Goal: Task Accomplishment & Management: Manage account settings

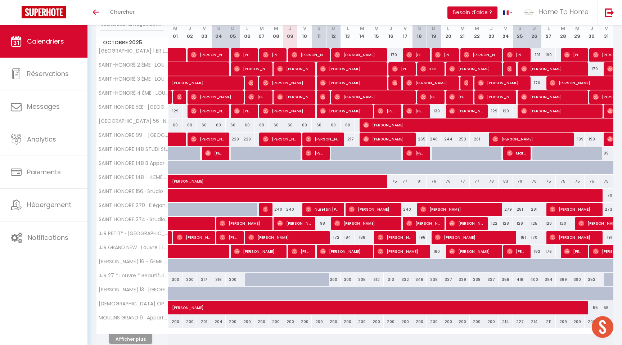
scroll to position [103, 0]
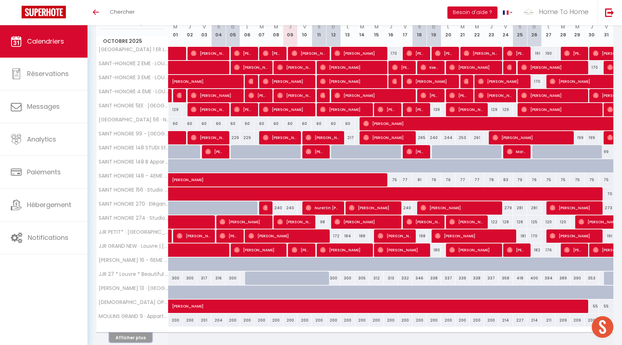
click at [120, 339] on button "Afficher plus" at bounding box center [130, 338] width 43 height 10
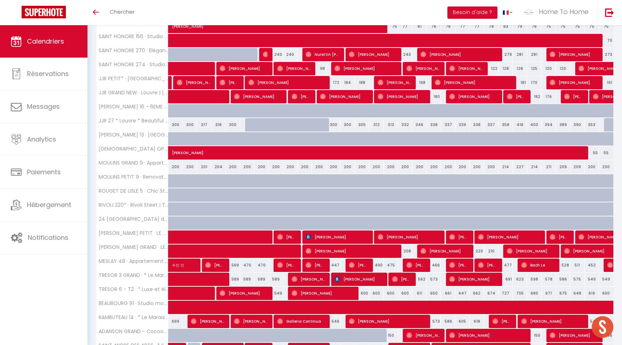
scroll to position [284, 0]
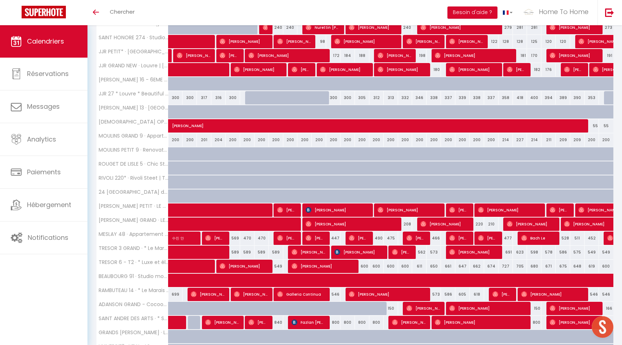
click at [215, 154] on div at bounding box center [218, 154] width 14 height 14
type input "220"
type input "[DATE]"
type input "Dim 05 Octobre 2025"
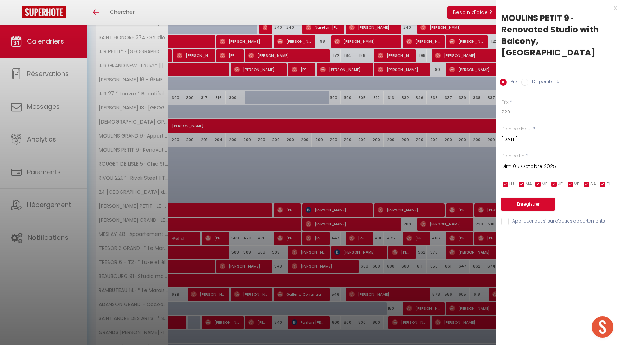
click at [60, 275] on div at bounding box center [311, 172] width 622 height 345
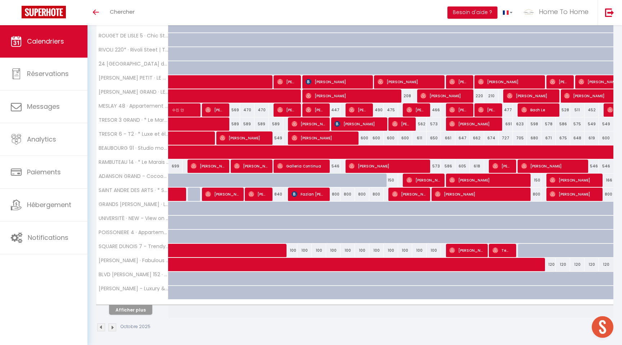
scroll to position [414, 0]
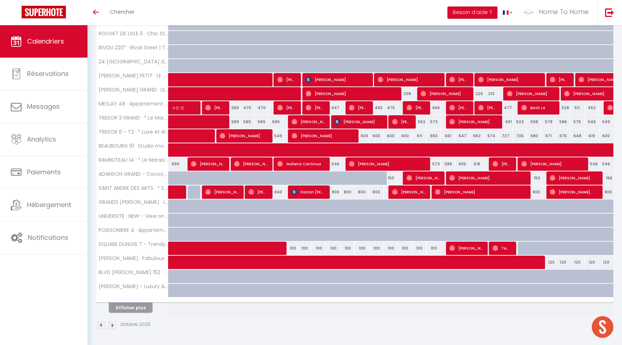
click at [116, 312] on button "Afficher plus" at bounding box center [130, 308] width 43 height 10
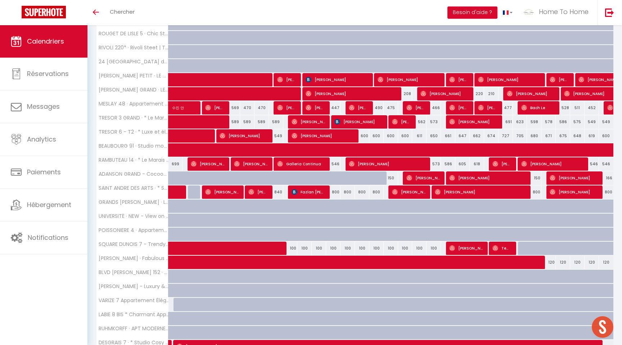
scroll to position [695, 0]
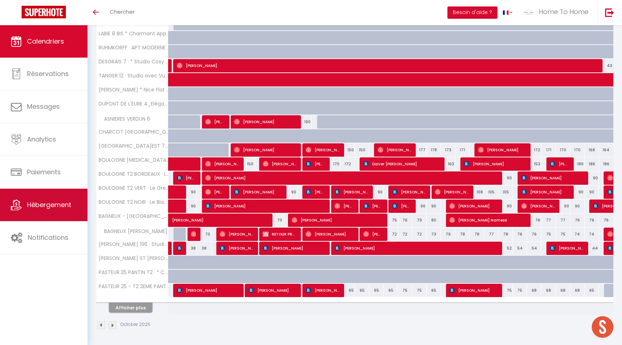
click at [33, 209] on span "Hébergement" at bounding box center [49, 204] width 44 height 9
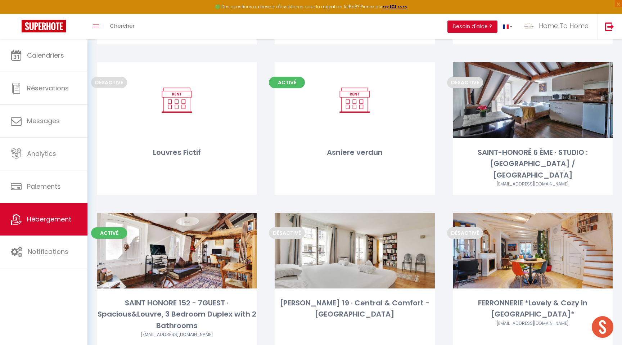
scroll to position [3096, 0]
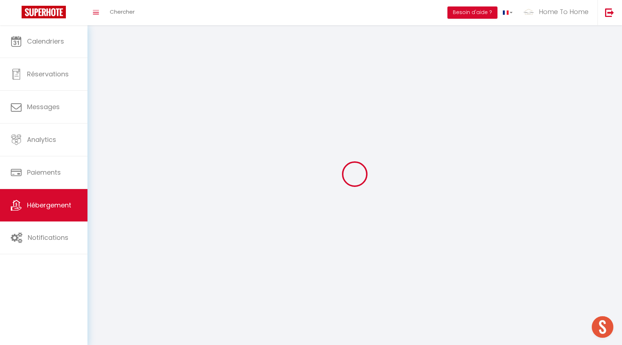
select select
select select "28"
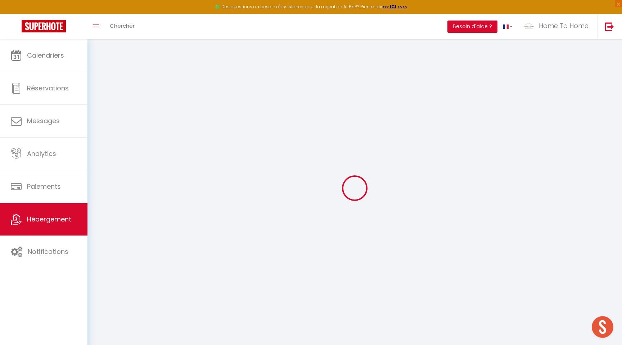
select select
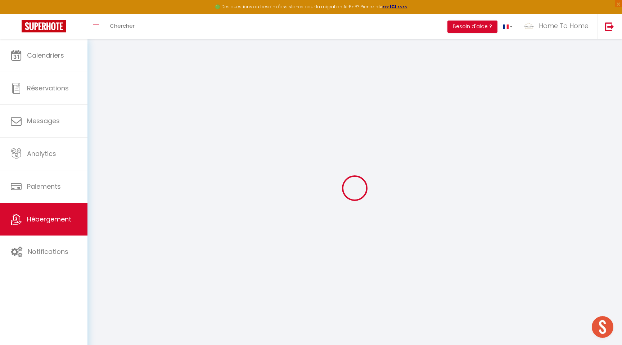
select select
checkbox input "false"
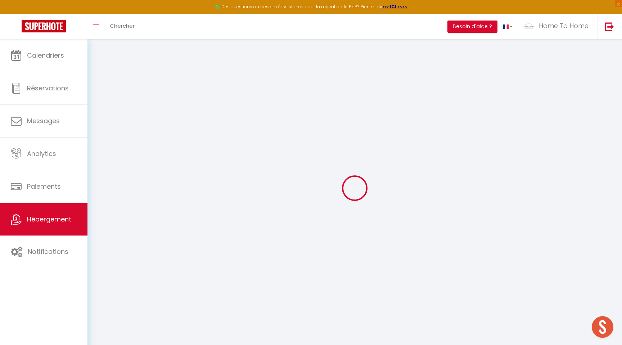
select select
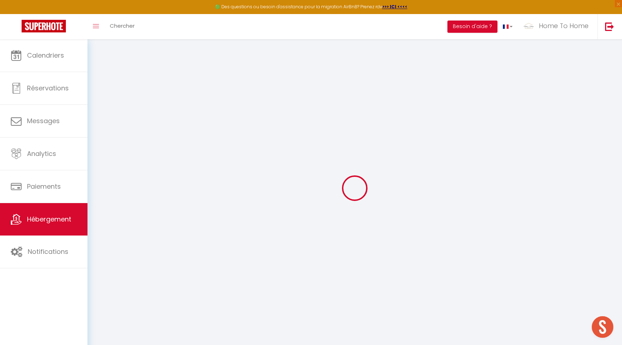
select select
checkbox input "false"
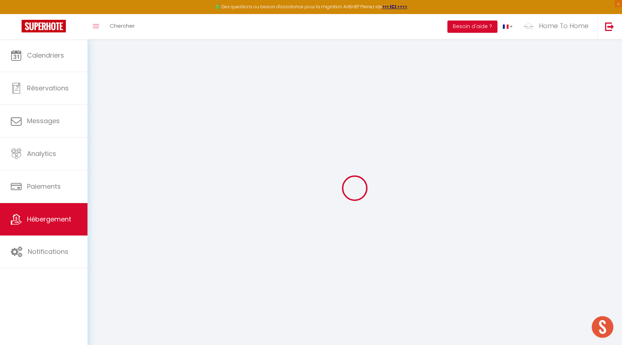
checkbox input "false"
select select
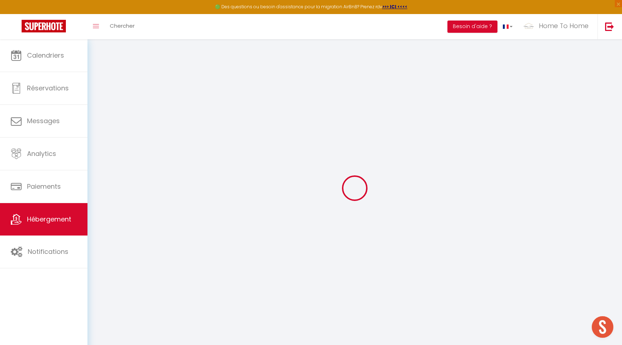
select select
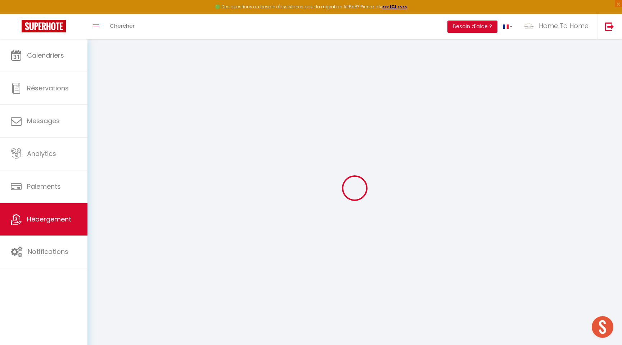
checkbox input "false"
select select
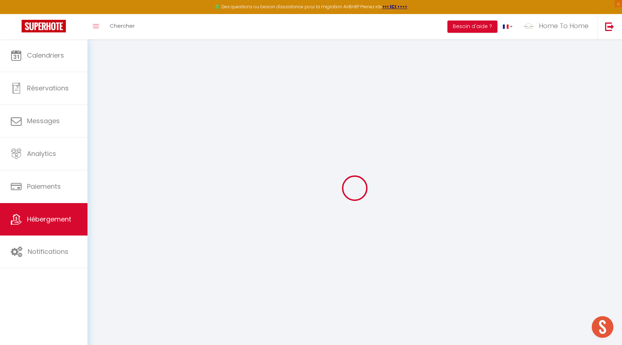
select select
type input "TRESOR 6 - STUDIO · Studio Cosy, Climatisation et vue sur [GEOGRAPHIC_DATA]"
type input "[PERSON_NAME]"
select select "2"
select select "0"
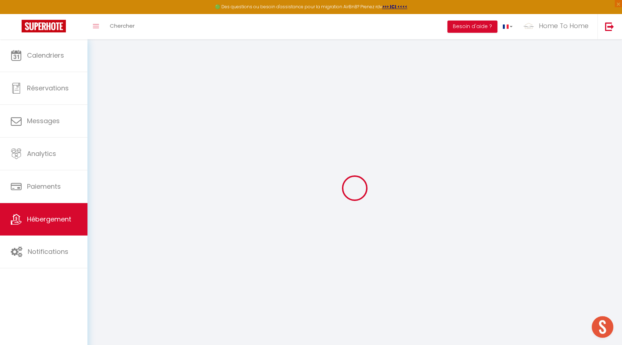
type input "103"
type input "62"
select select
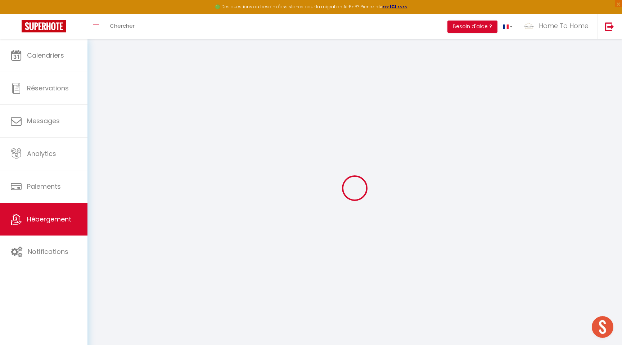
select select
type input "[STREET_ADDRESS]"
type input "75004"
type input "[GEOGRAPHIC_DATA]"
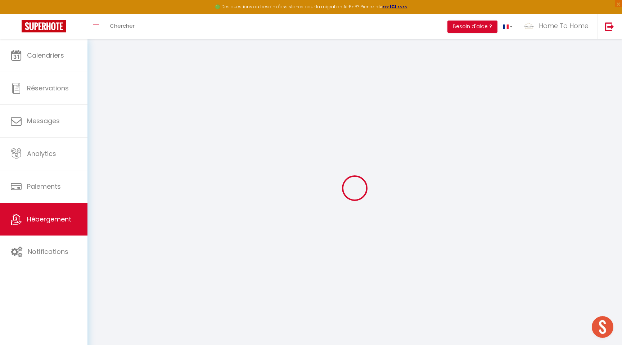
type input "[EMAIL_ADDRESS][DOMAIN_NAME]"
select select
checkbox input "false"
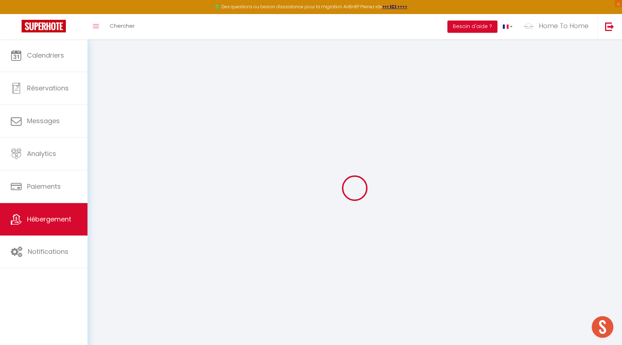
checkbox input "false"
type input "11"
type input "0"
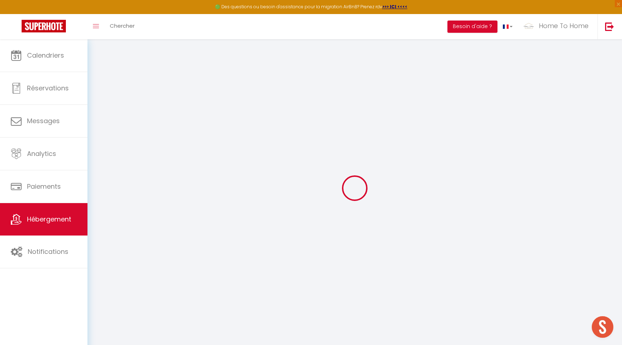
select select
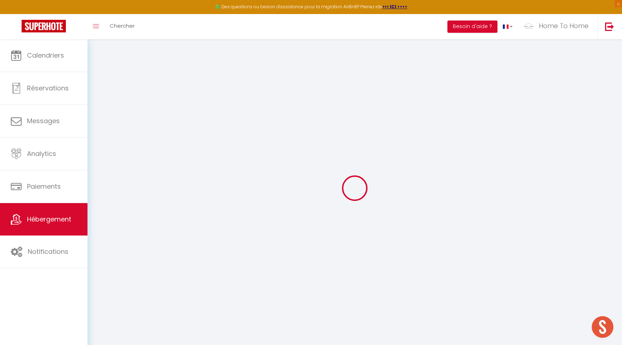
select select
checkbox input "false"
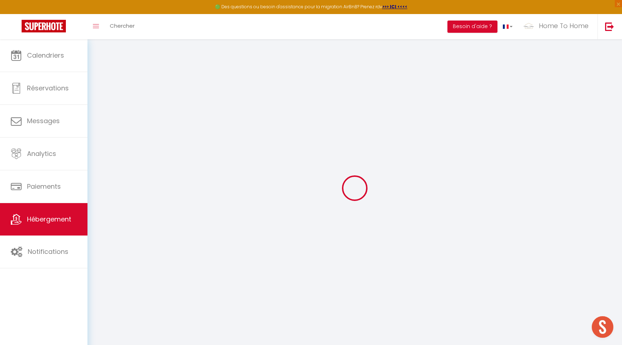
select select
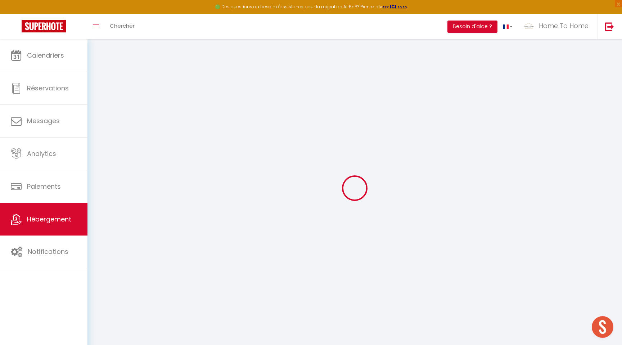
select select
checkbox input "false"
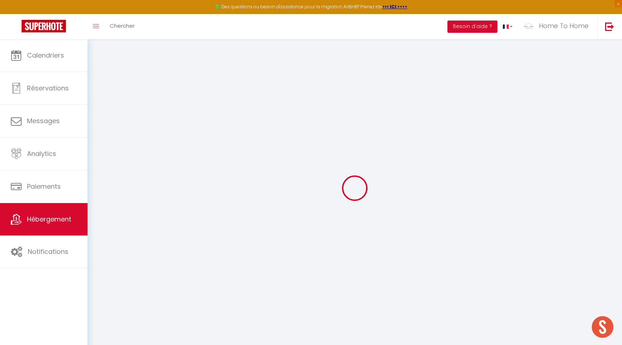
select select
checkbox input "false"
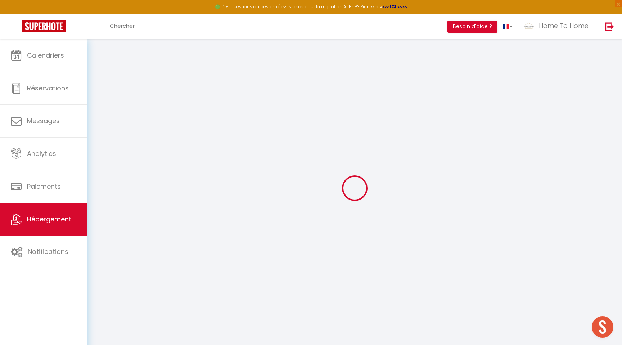
select select "15:00"
select select "22:00"
select select "11:00"
select select "30"
select select "120"
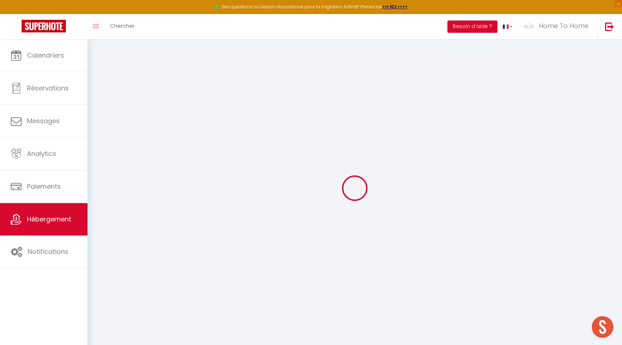
select select
checkbox input "false"
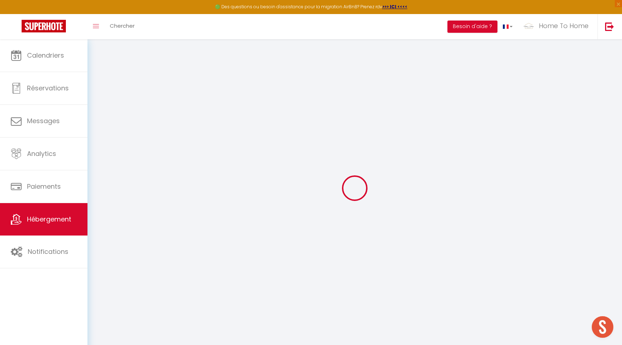
select select
checkbox input "false"
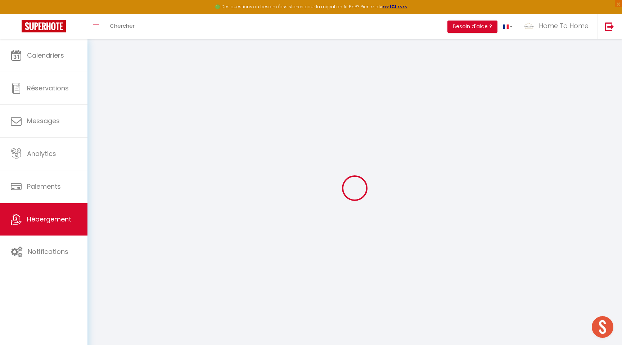
select select
checkbox input "false"
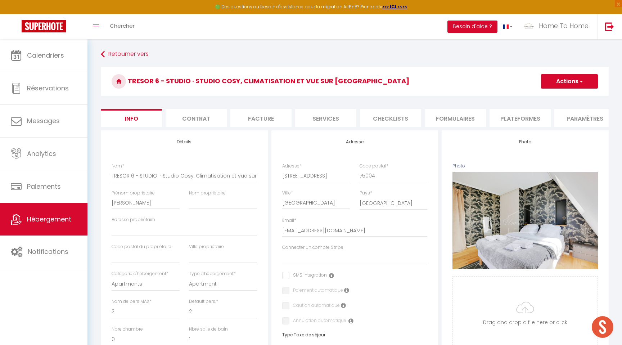
click at [550, 94] on h3 "TRESOR 6 - STUDIO · Studio Cosy, Climatisation et vue sur [GEOGRAPHIC_DATA]" at bounding box center [355, 81] width 508 height 29
click at [550, 86] on button "Actions" at bounding box center [569, 81] width 57 height 14
click at [398, 106] on form "TRESOR 6 - STUDIO · Studio Cosy, Climatisation et vue sur [GEOGRAPHIC_DATA] Act…" at bounding box center [355, 341] width 508 height 549
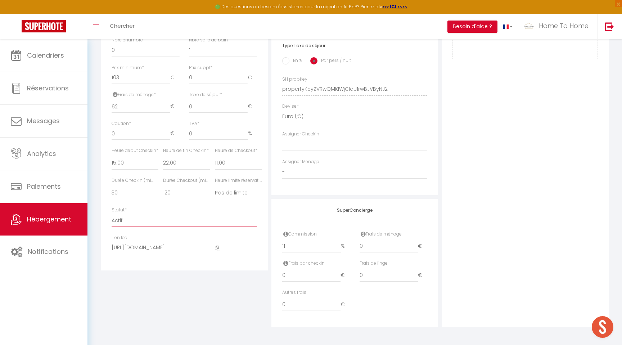
click at [140, 220] on select "Actif Pas actif" at bounding box center [185, 221] width 146 height 14
select select "0"
click at [112, 214] on select "Actif Pas actif" at bounding box center [185, 221] width 146 height 14
select select
checkbox input "false"
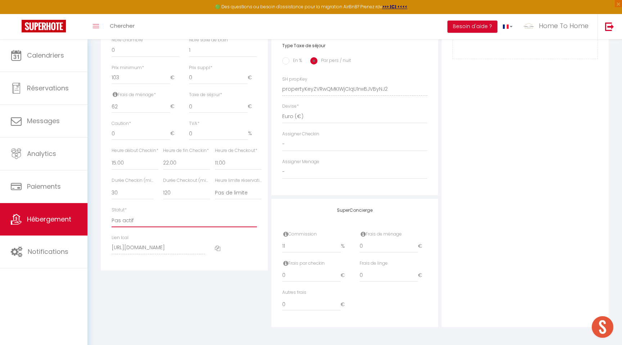
checkbox input "false"
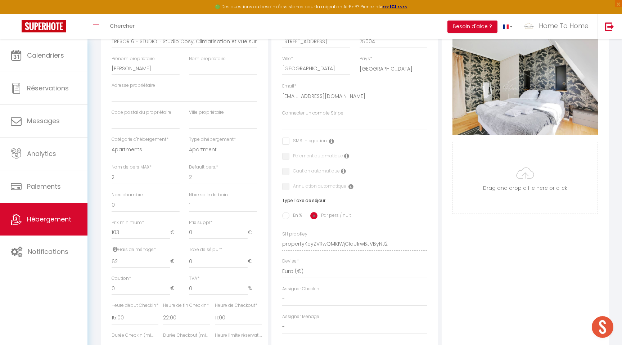
scroll to position [0, 0]
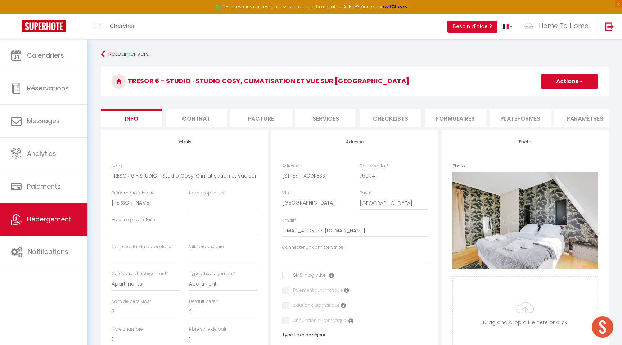
click at [551, 84] on button "Actions" at bounding box center [569, 81] width 57 height 14
click at [547, 99] on input "Enregistrer" at bounding box center [541, 97] width 27 height 7
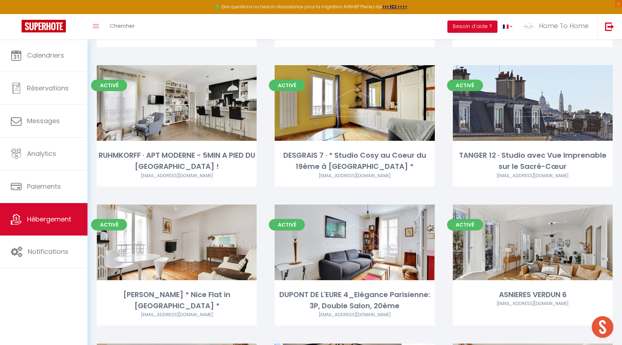
scroll to position [2080, 0]
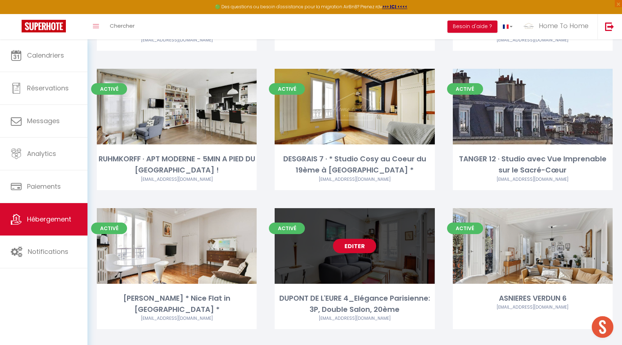
click at [350, 239] on link "Editer" at bounding box center [354, 246] width 43 height 14
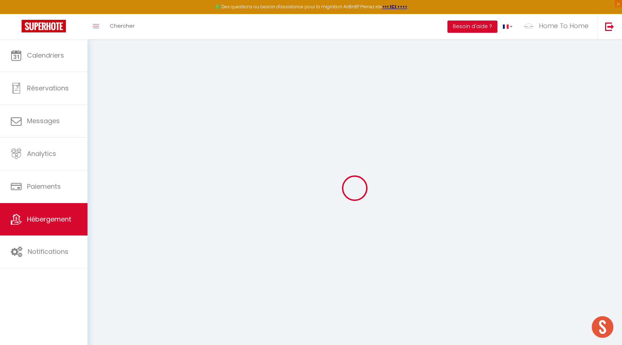
type input "DUPONT DE L'EURE 4_Elégance Parisienne: 3P, Double Salon, 20ème"
type input "[PERSON_NAME]"
type input "De Genevraye"
type input "[STREET_ADDRESS]"
type input "75020"
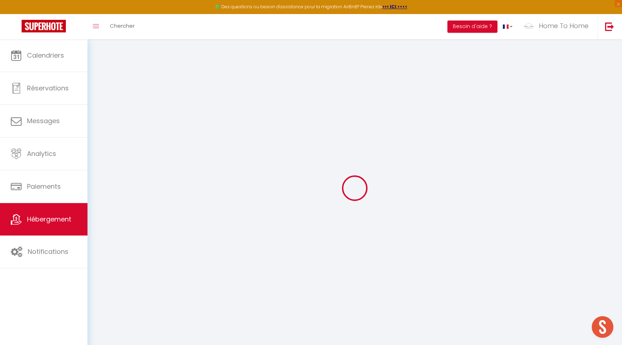
type input "[GEOGRAPHIC_DATA]"
type input "89"
type input "105"
select select
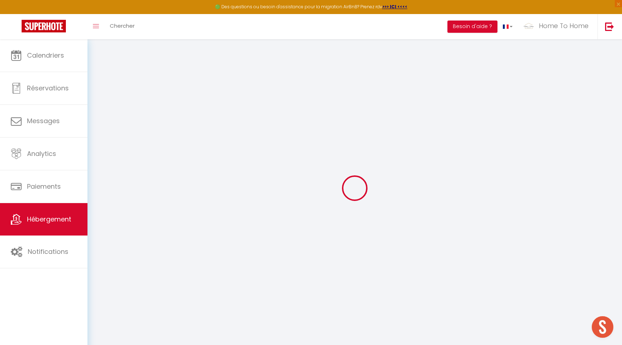
select select
type input "[STREET_ADDRESS]"
type input "75020"
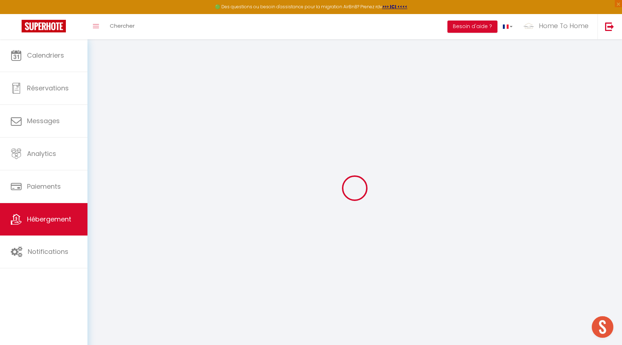
type input "[GEOGRAPHIC_DATA]"
type input "[EMAIL_ADDRESS][DOMAIN_NAME]"
select select
checkbox input "false"
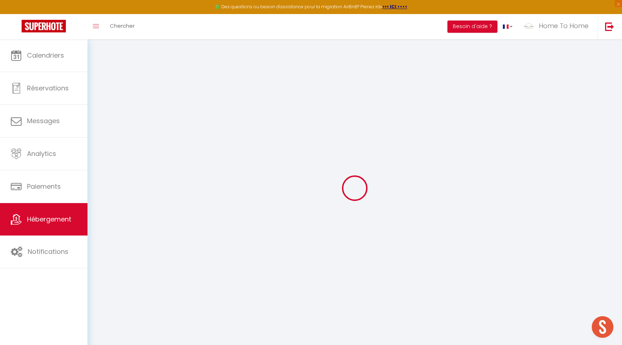
checkbox input "false"
type input "0"
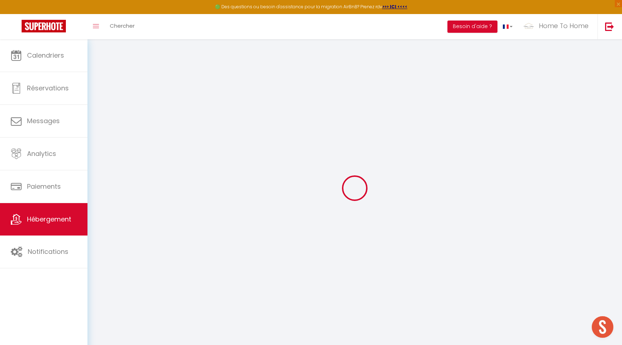
select select
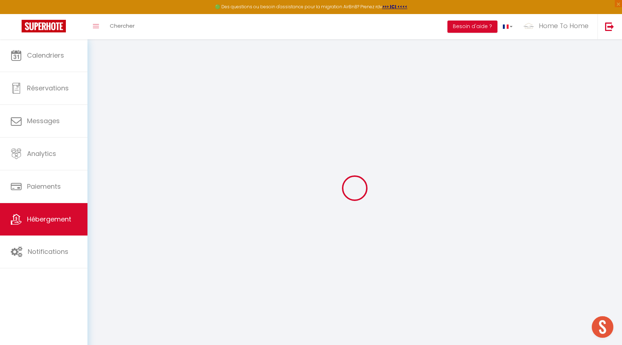
select select
checkbox input "false"
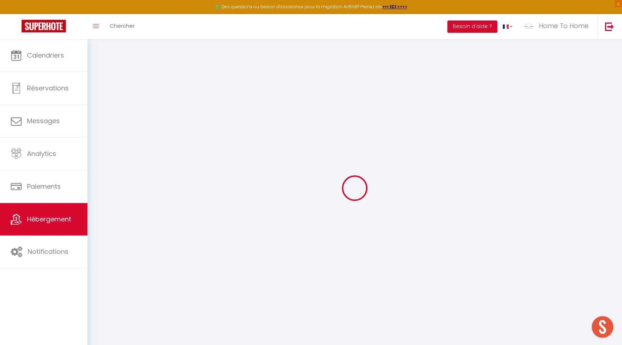
select select
checkbox input "false"
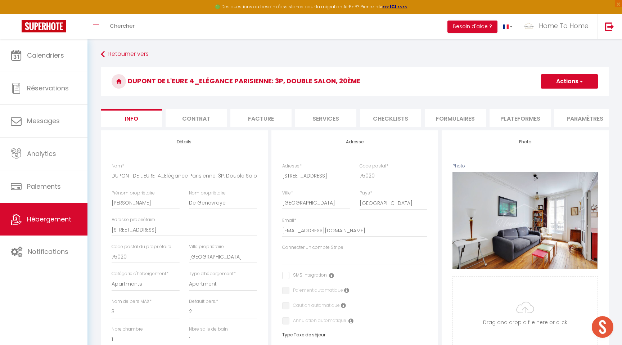
scroll to position [289, 0]
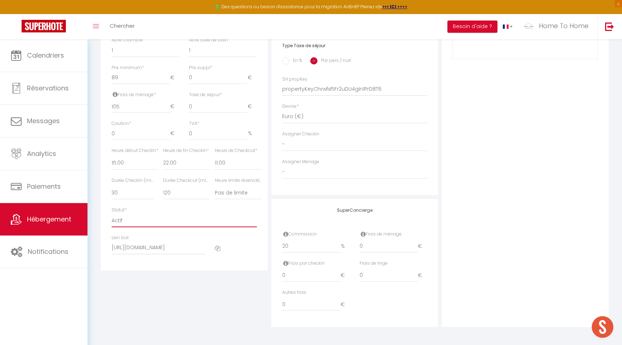
click at [166, 224] on select "Actif Pas actif" at bounding box center [185, 221] width 146 height 14
select select "0"
click at [112, 214] on select "Actif Pas actif" at bounding box center [185, 221] width 146 height 14
select select
checkbox input "false"
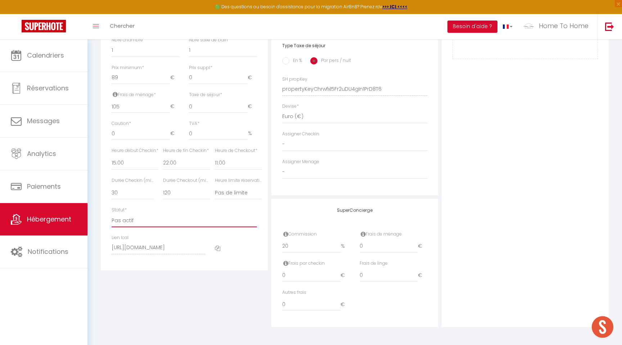
checkbox input "false"
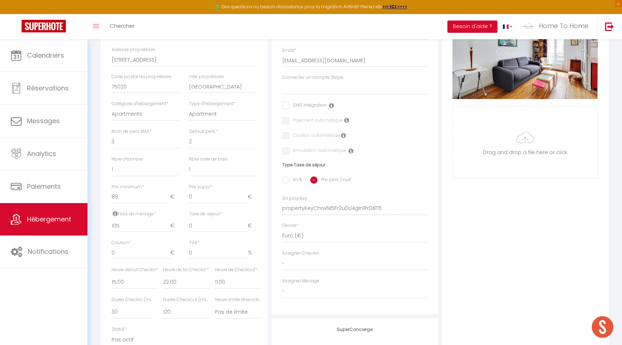
scroll to position [0, 0]
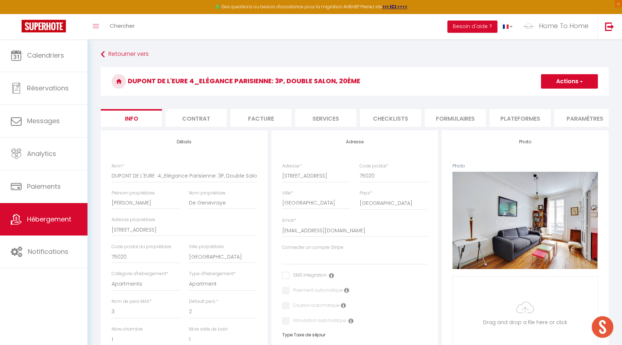
click at [549, 78] on button "Actions" at bounding box center [569, 81] width 57 height 14
click at [537, 96] on input "Enregistrer" at bounding box center [541, 97] width 27 height 7
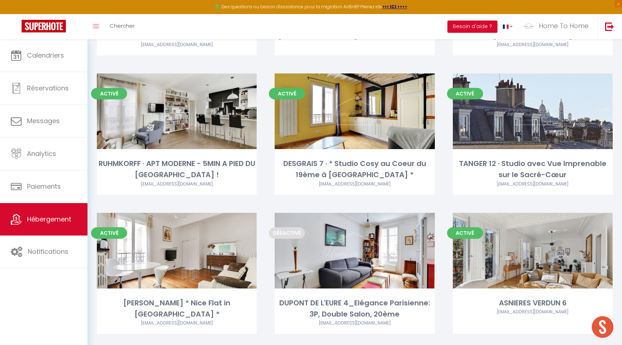
scroll to position [2066, 0]
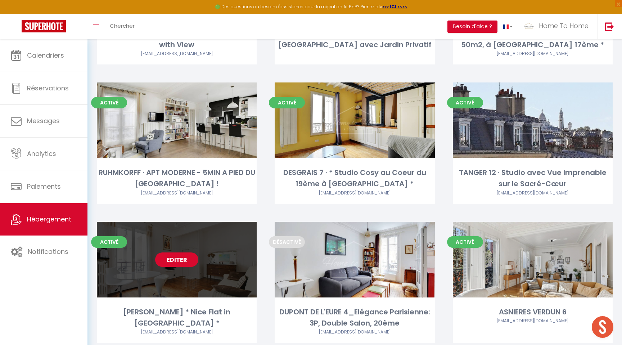
click at [192, 252] on link "Editer" at bounding box center [176, 259] width 43 height 14
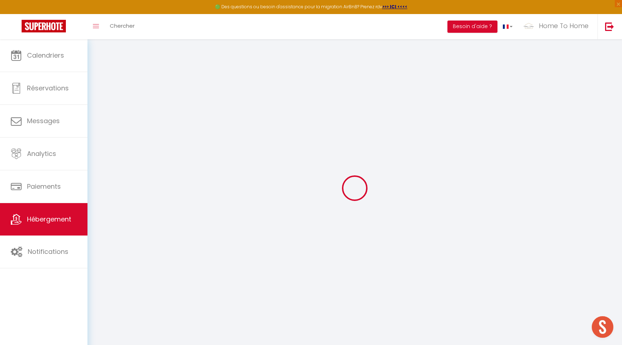
select select
checkbox input "false"
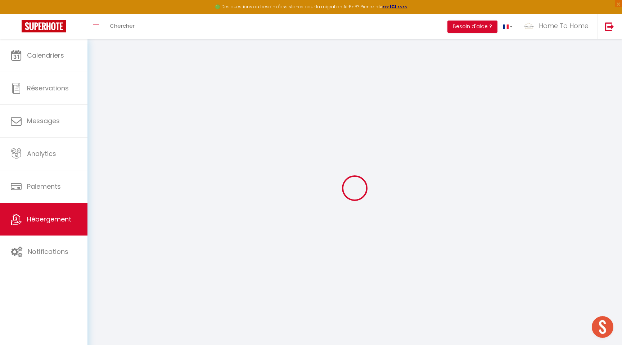
select select "15:00"
select select "22:00"
select select "11:00"
select select "30"
select select "120"
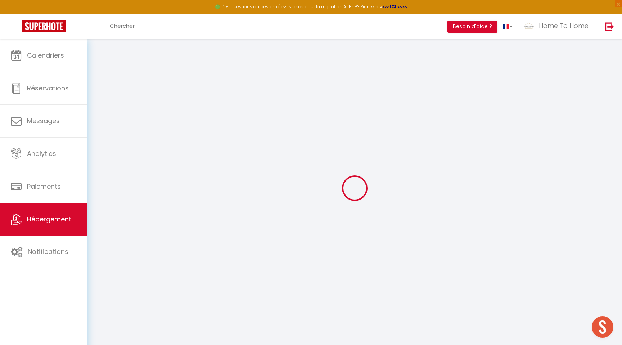
select select
checkbox input "false"
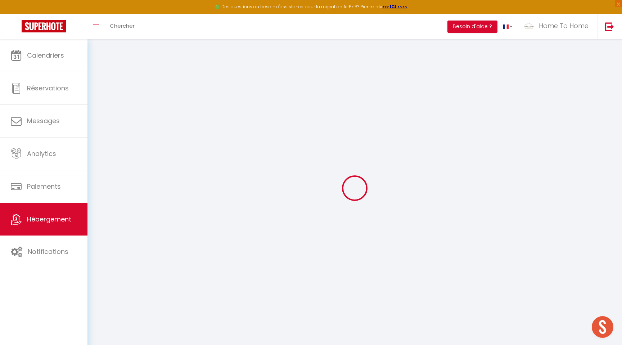
select select
checkbox input "false"
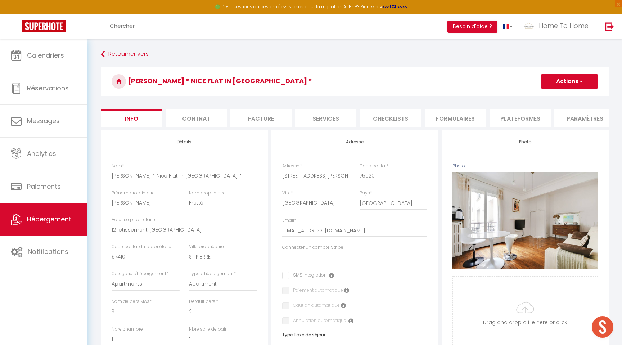
click at [562, 79] on button "Actions" at bounding box center [569, 81] width 57 height 14
click at [427, 164] on div "Code postal * 75020" at bounding box center [394, 173] width 68 height 20
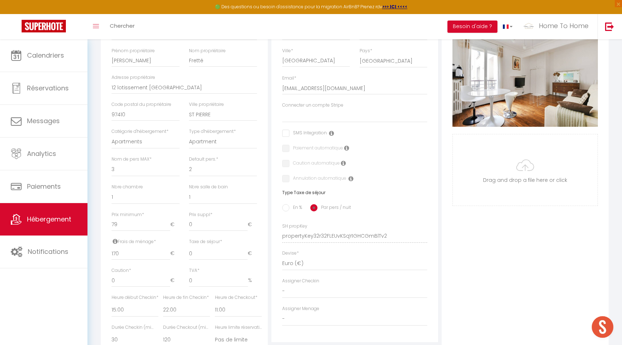
scroll to position [289, 0]
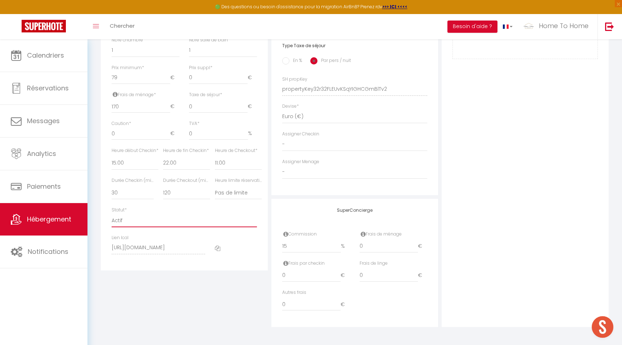
click at [118, 218] on select "Actif Pas actif" at bounding box center [185, 221] width 146 height 14
select select "0"
click at [112, 214] on select "Actif Pas actif" at bounding box center [185, 221] width 146 height 14
select select
checkbox input "false"
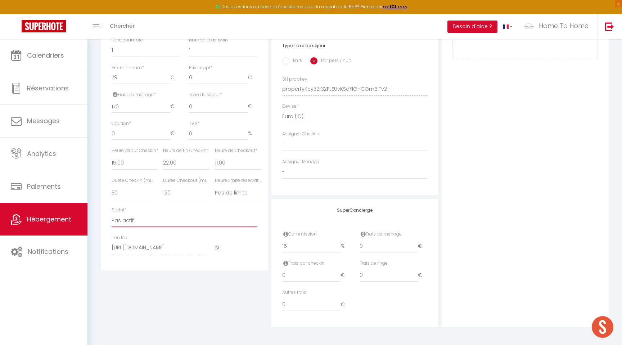
checkbox input "false"
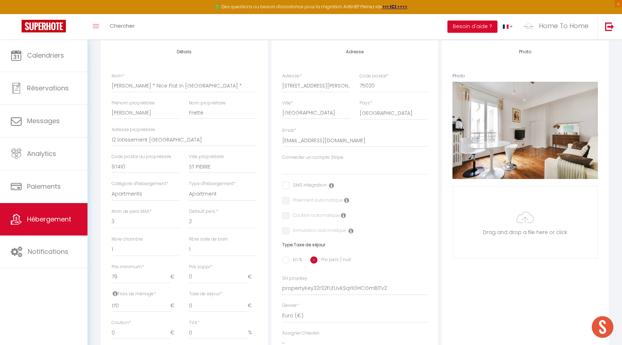
scroll to position [0, 0]
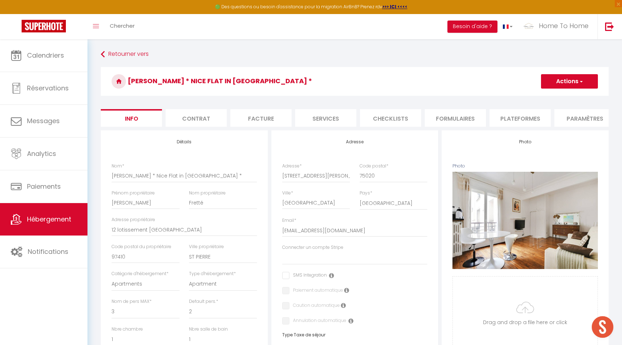
click at [572, 84] on button "Actions" at bounding box center [569, 81] width 57 height 14
click at [559, 95] on link "Enregistrer" at bounding box center [559, 97] width 77 height 9
click at [560, 81] on button "Actions" at bounding box center [569, 81] width 57 height 14
click at [545, 96] on input "Enregistrer" at bounding box center [541, 97] width 27 height 7
